Goal: Navigation & Orientation: Find specific page/section

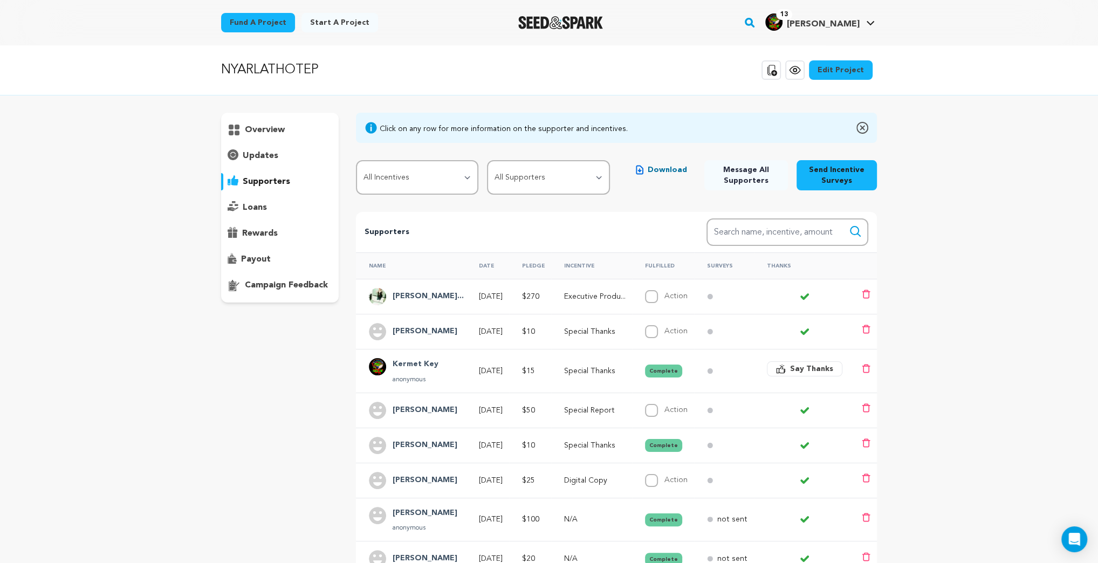
click at [264, 132] on p "overview" at bounding box center [265, 129] width 40 height 13
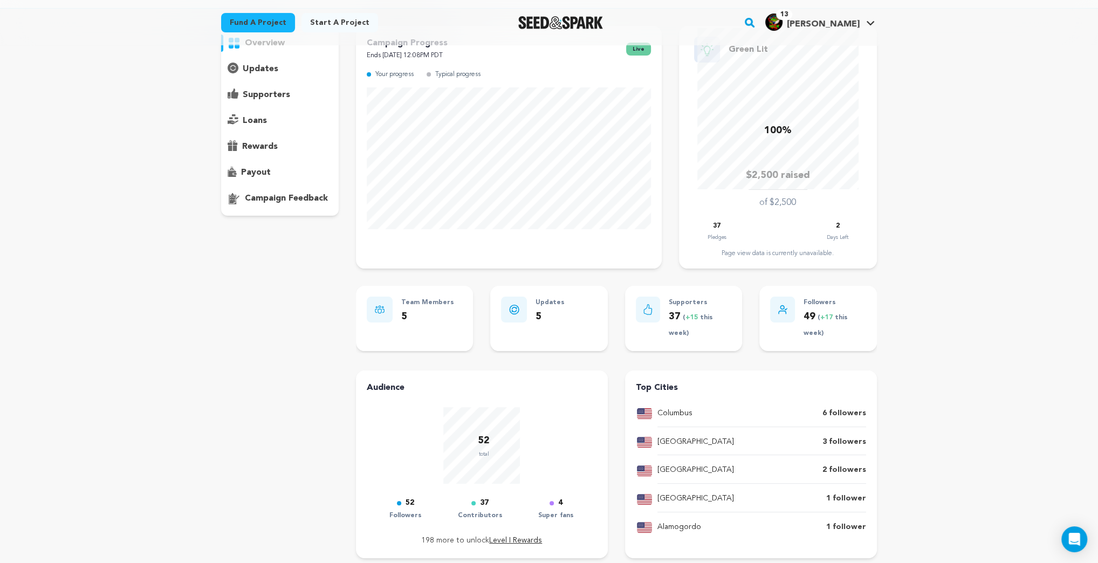
scroll to position [86, 0]
click at [258, 169] on p "payout" at bounding box center [256, 173] width 30 height 13
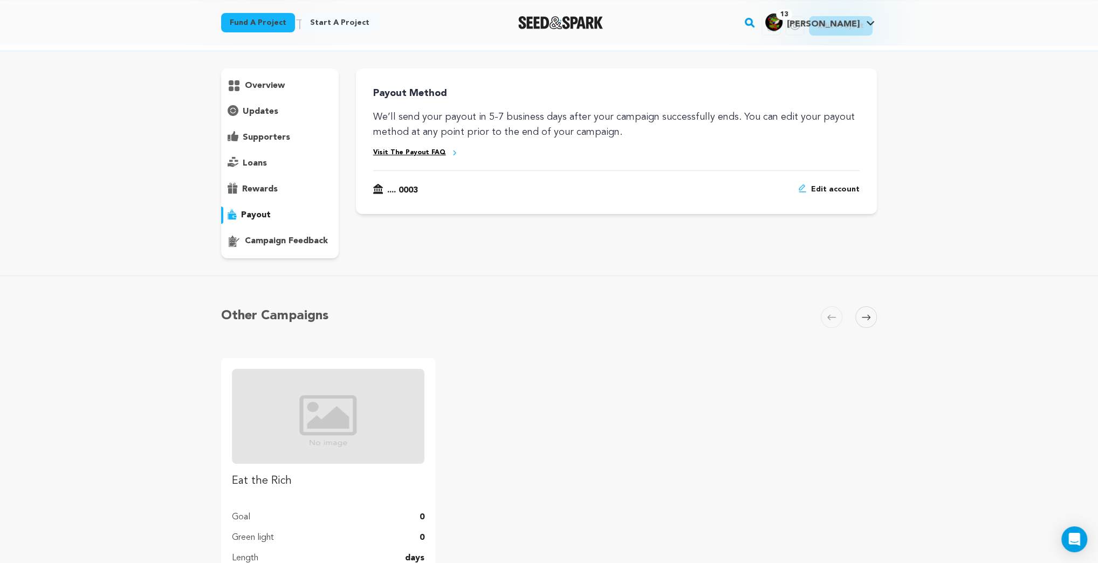
scroll to position [43, 0]
click at [285, 244] on p "campaign feedback" at bounding box center [286, 242] width 83 height 13
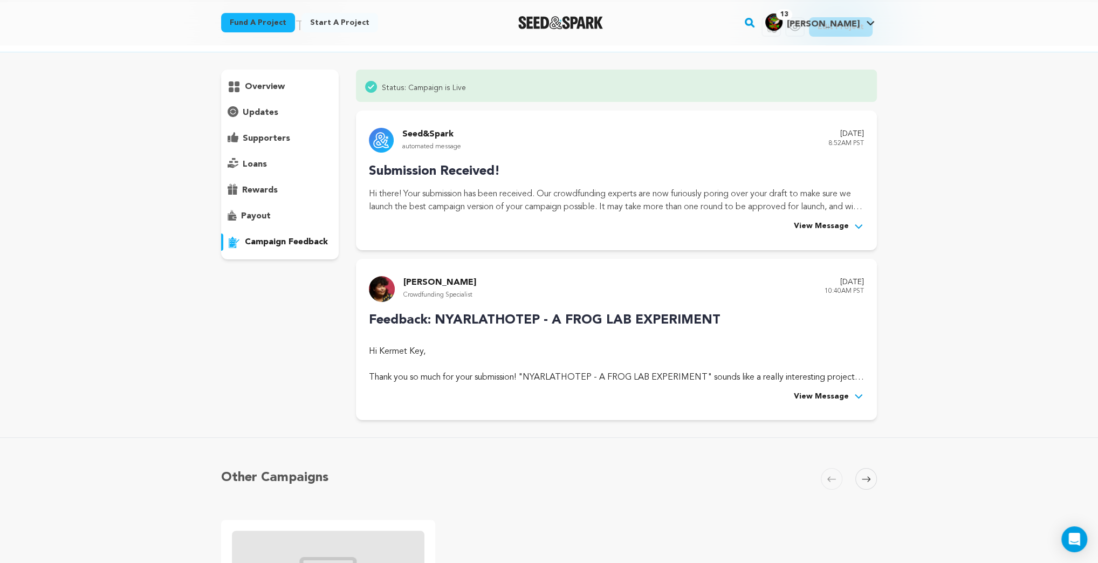
click at [277, 89] on p "overview" at bounding box center [265, 86] width 40 height 13
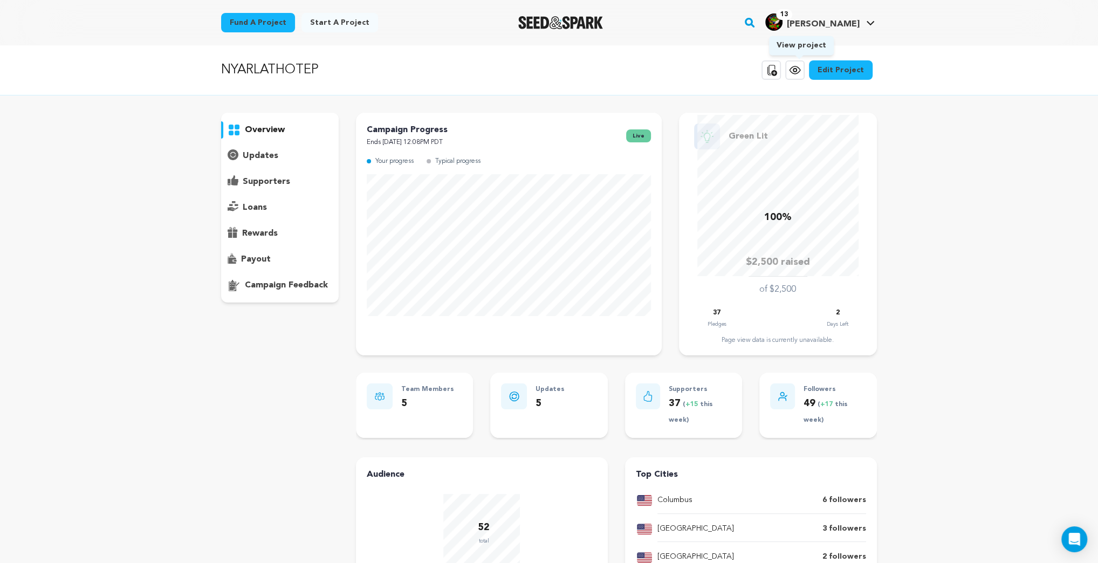
click at [797, 69] on icon at bounding box center [794, 70] width 13 height 13
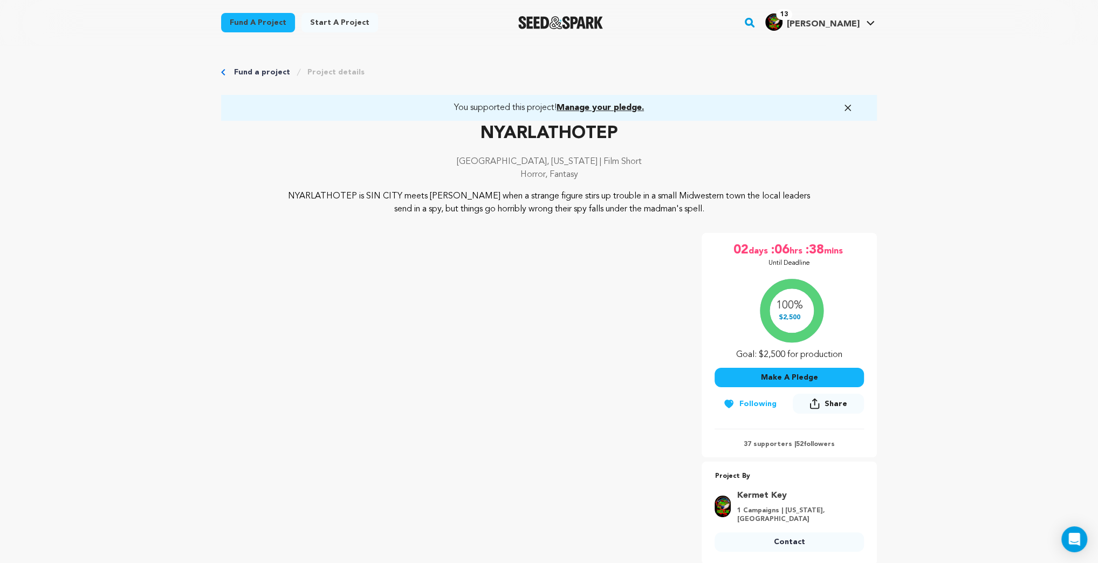
drag, startPoint x: 715, startPoint y: 209, endPoint x: 471, endPoint y: 136, distance: 254.5
click at [471, 136] on div "NYARLATHOTEP Columbus, Indiana | Film Short Horror, Fantasy NYARLATHOTEP is SIN…" at bounding box center [549, 168] width 656 height 95
copy div "NYARLATHOTEP Columbus, Indiana | Film Short Horror, Fantasy NYARLATHOTEP is SIN…"
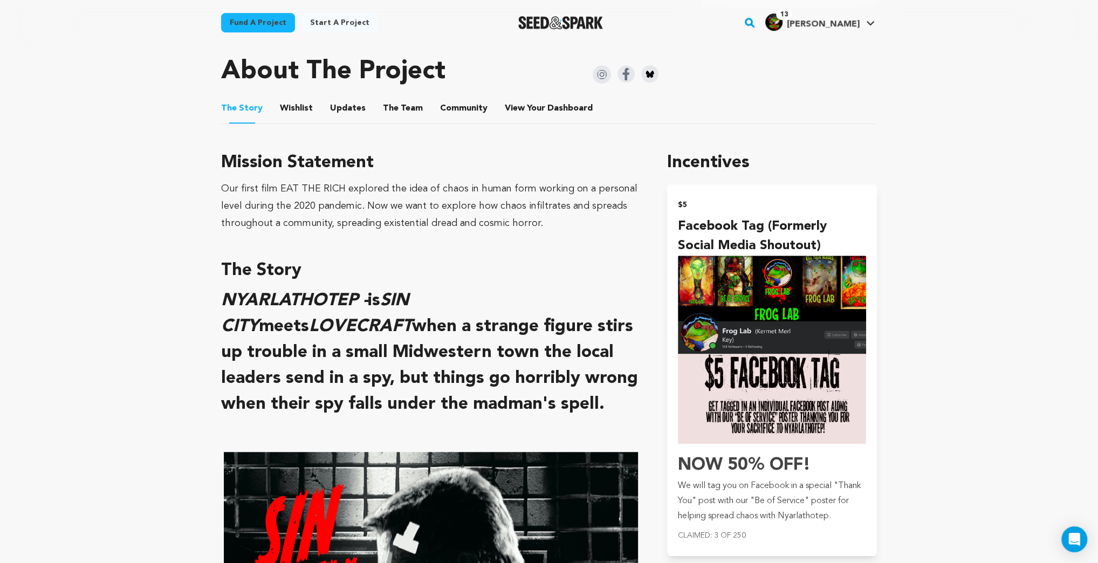
scroll to position [604, 0]
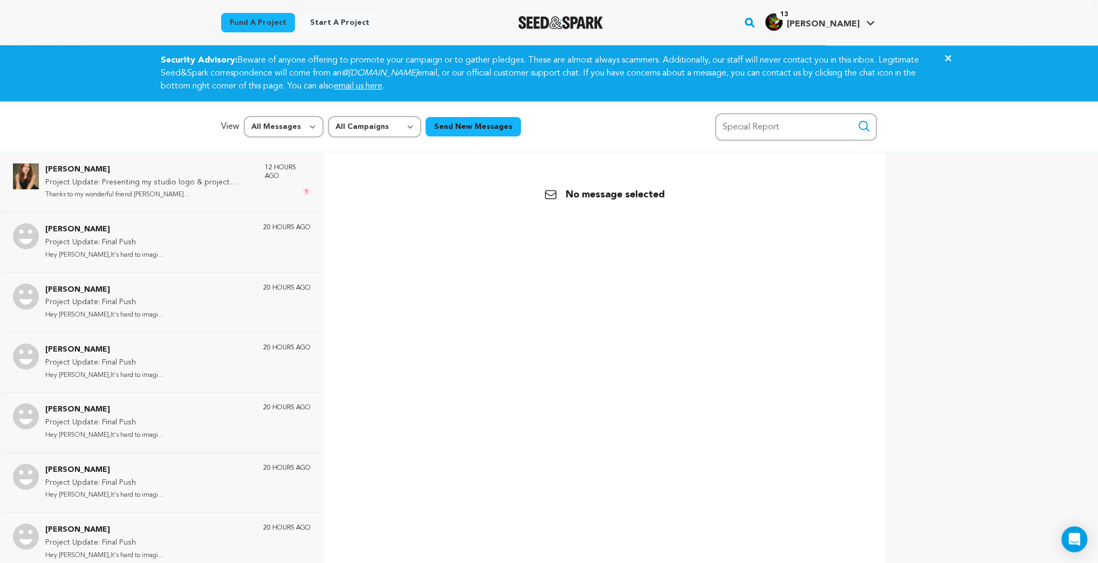
scroll to position [992, 0]
